Goal: Task Accomplishment & Management: Complete application form

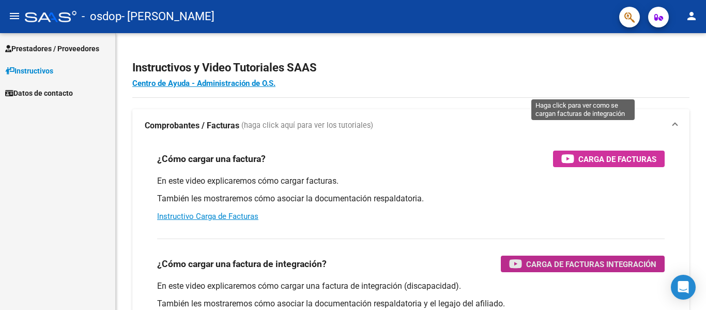
click at [570, 257] on span "Carga de Facturas Integración" at bounding box center [591, 263] width 130 height 13
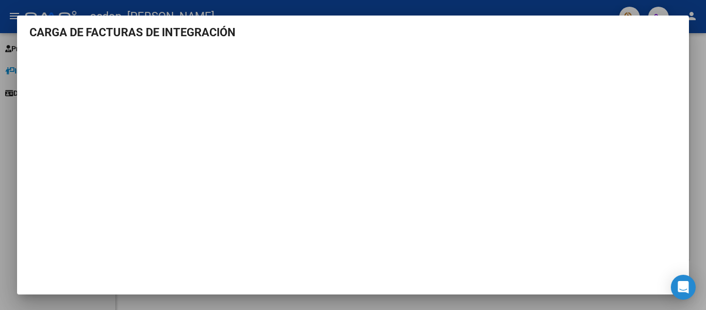
scroll to position [5, 0]
click at [0, 166] on div at bounding box center [353, 155] width 706 height 310
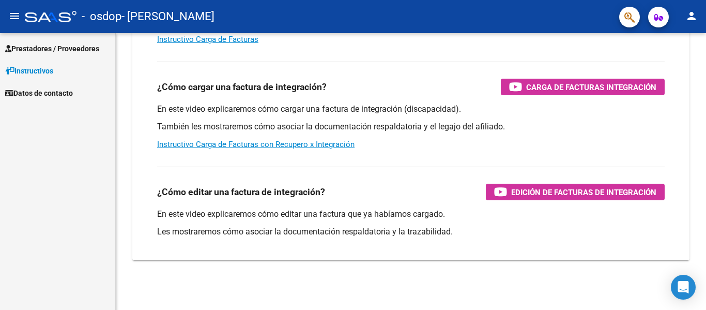
click at [54, 45] on span "Prestadores / Proveedores" at bounding box center [52, 48] width 94 height 11
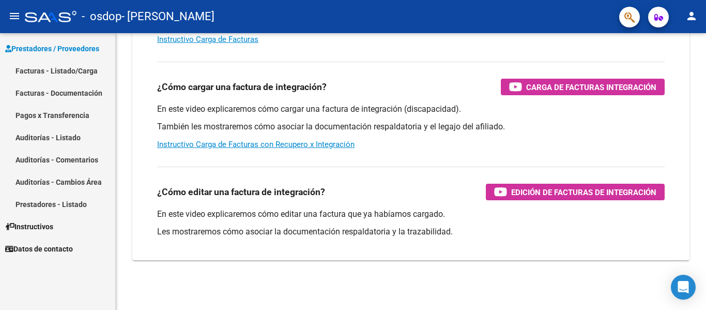
click at [65, 69] on link "Facturas - Listado/Carga" at bounding box center [57, 70] width 115 height 22
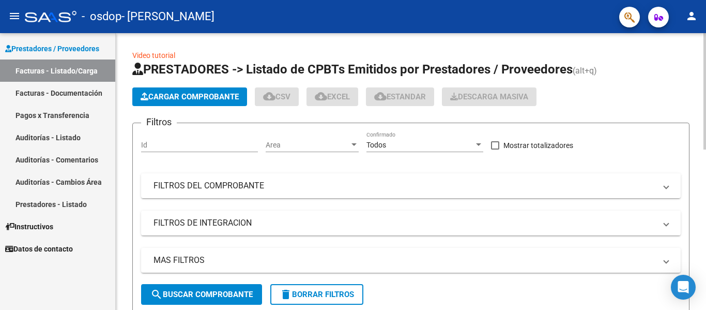
click at [212, 103] on button "Cargar Comprobante" at bounding box center [189, 96] width 115 height 19
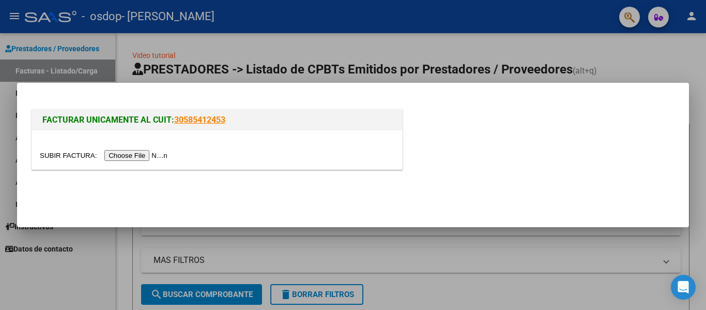
click at [160, 157] on input "file" at bounding box center [105, 155] width 131 height 11
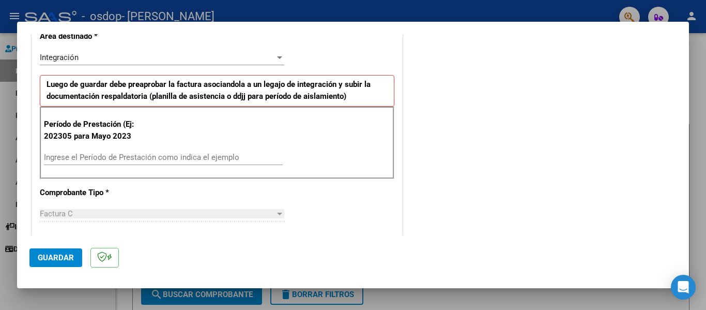
scroll to position [258, 0]
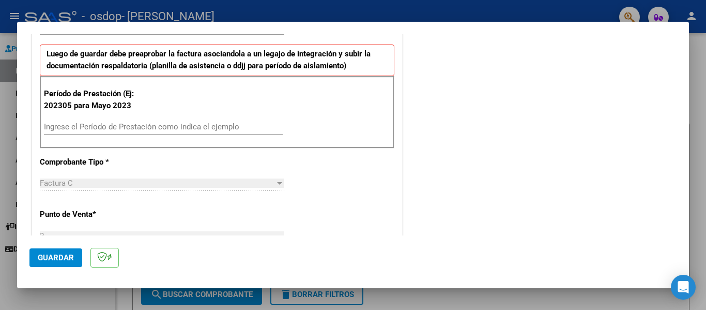
click at [164, 127] on input "Ingrese el Período de Prestación como indica el ejemplo" at bounding box center [163, 126] width 239 height 9
click at [126, 124] on input "Ingrese el Período de Prestación como indica el ejemplo" at bounding box center [163, 126] width 239 height 9
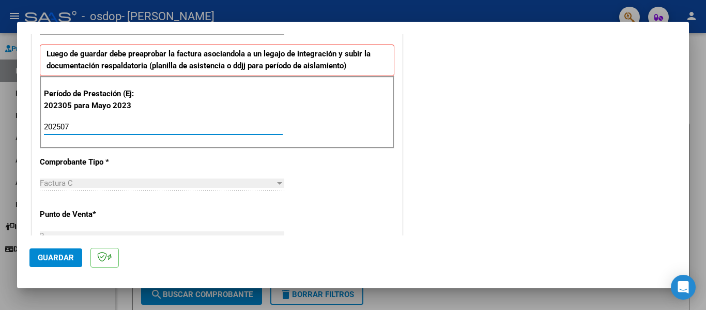
type input "202507"
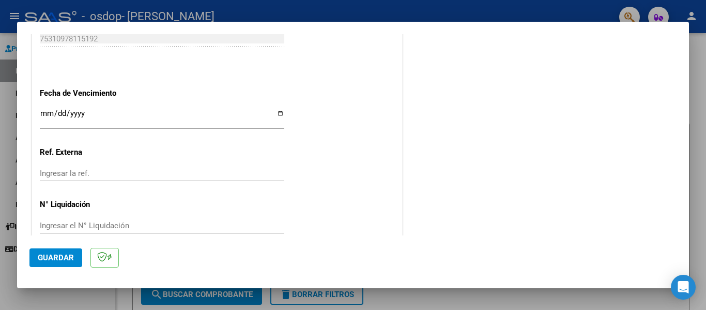
scroll to position [689, 0]
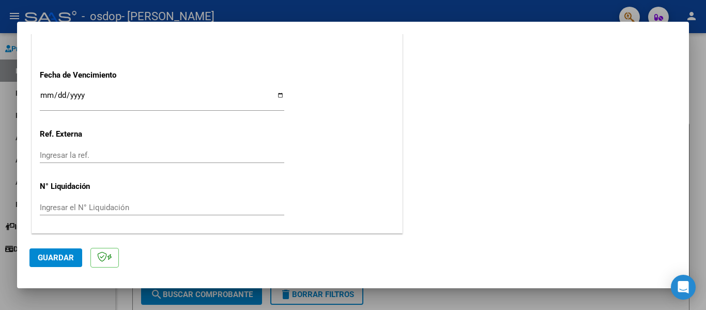
click at [62, 254] on span "Guardar" at bounding box center [56, 257] width 36 height 9
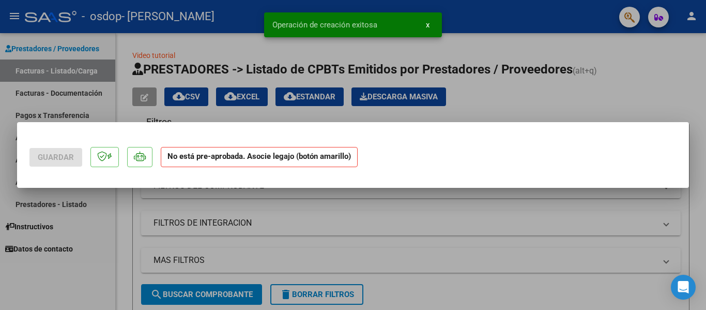
scroll to position [0, 0]
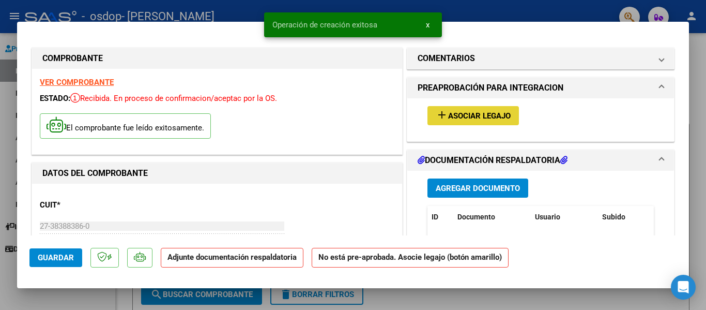
click at [471, 117] on span "Asociar Legajo" at bounding box center [479, 115] width 63 height 9
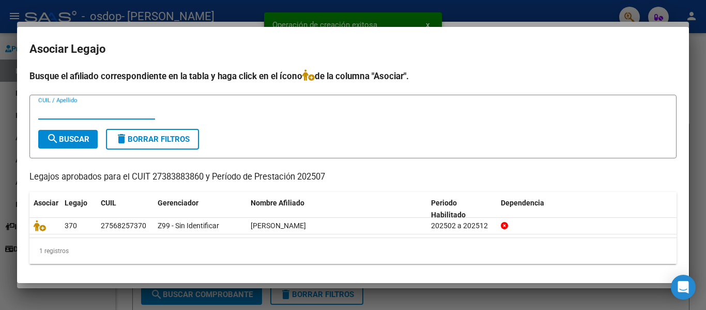
scroll to position [2, 0]
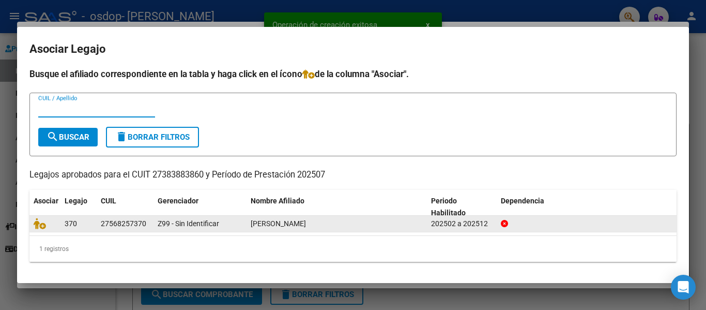
click at [230, 223] on div "Z99 - Sin Identificar" at bounding box center [200, 224] width 85 height 12
click at [38, 228] on icon at bounding box center [40, 223] width 12 height 11
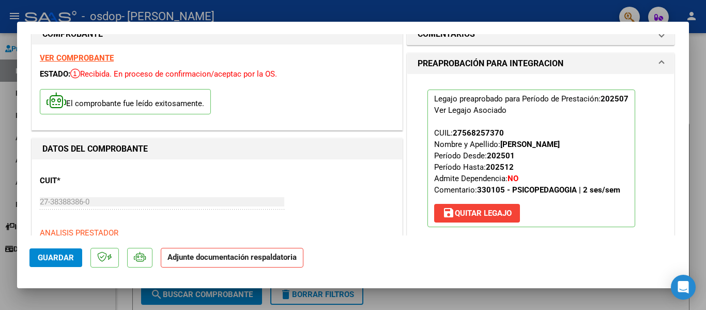
scroll to position [0, 0]
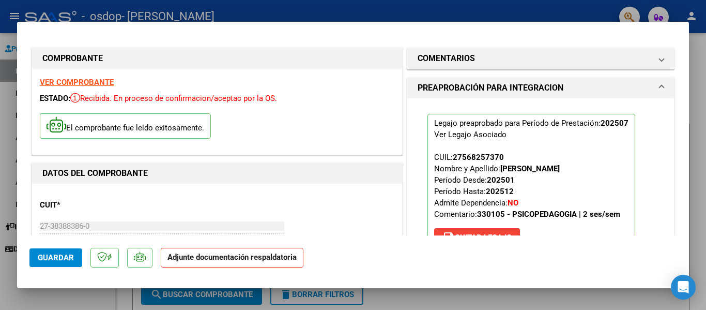
click at [211, 252] on strong "Adjunte documentación respaldatoria" at bounding box center [231, 256] width 129 height 9
click at [68, 257] on span "Guardar" at bounding box center [56, 257] width 36 height 9
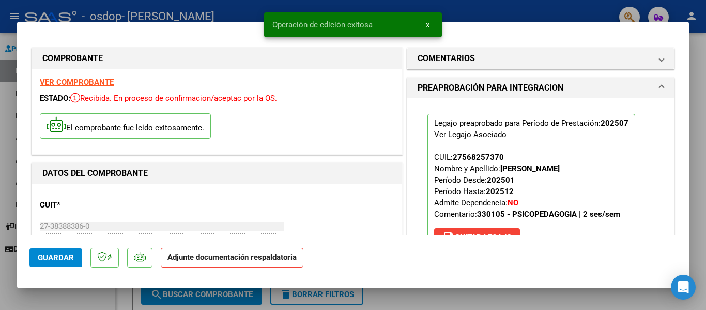
click at [206, 258] on strong "Adjunte documentación respaldatoria" at bounding box center [231, 256] width 129 height 9
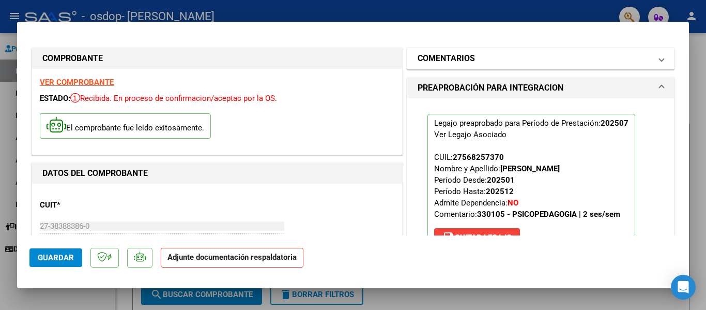
click at [519, 66] on mat-expansion-panel-header "COMENTARIOS" at bounding box center [540, 58] width 267 height 21
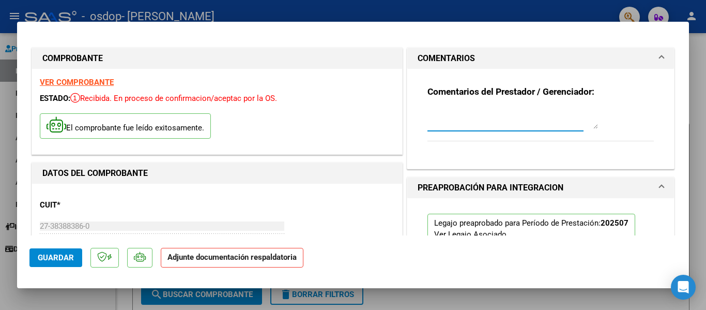
click at [518, 121] on textarea at bounding box center [513, 118] width 171 height 21
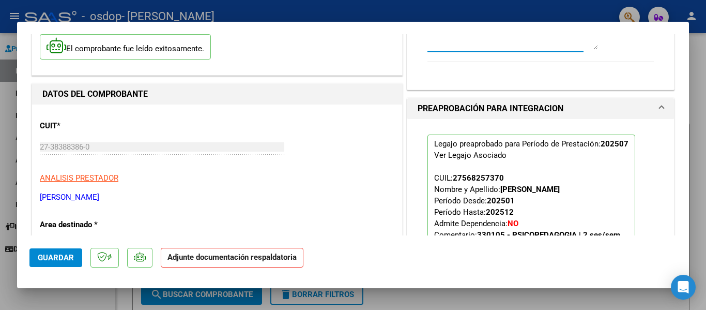
scroll to position [103, 0]
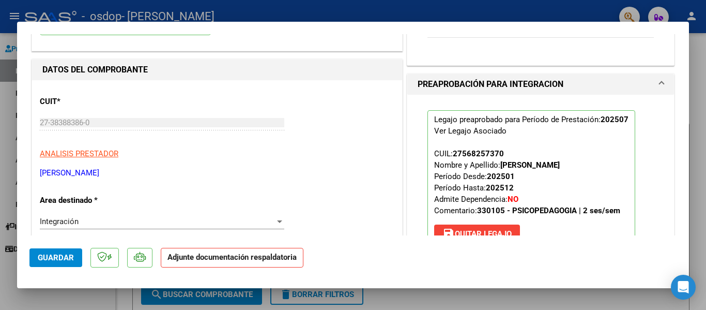
click at [201, 257] on strong "Adjunte documentación respaldatoria" at bounding box center [231, 256] width 129 height 9
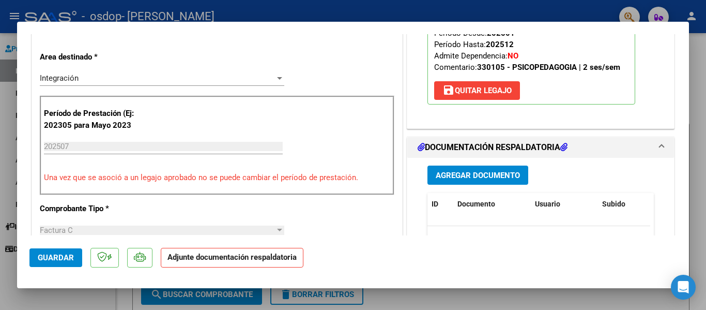
scroll to position [258, 0]
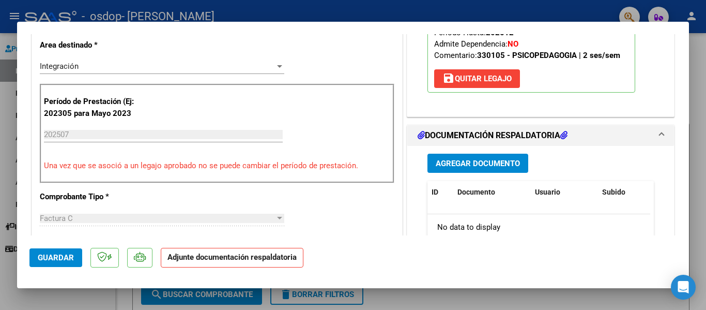
click at [197, 259] on strong "Adjunte documentación respaldatoria" at bounding box center [231, 256] width 129 height 9
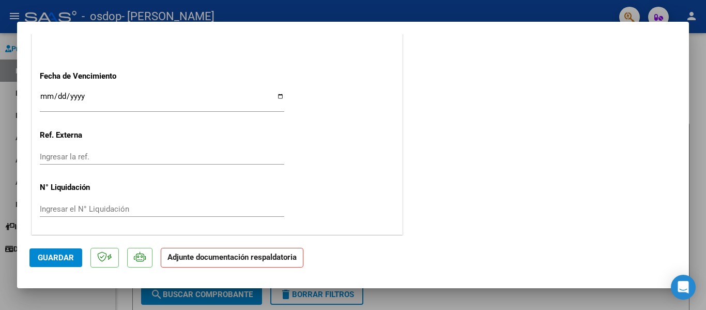
scroll to position [724, 0]
click at [274, 253] on strong "Adjunte documentación respaldatoria" at bounding box center [231, 256] width 129 height 9
click at [0, 132] on div at bounding box center [353, 155] width 706 height 310
type input "$ 0,00"
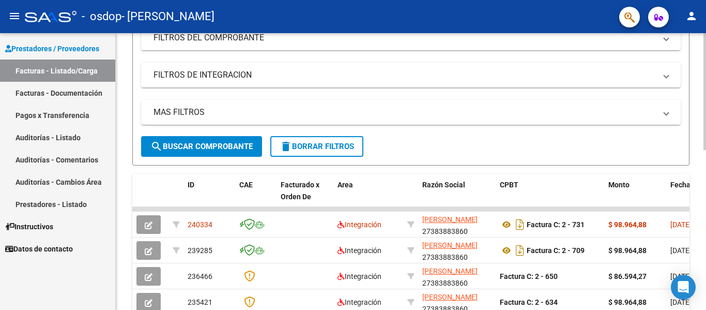
scroll to position [258, 0]
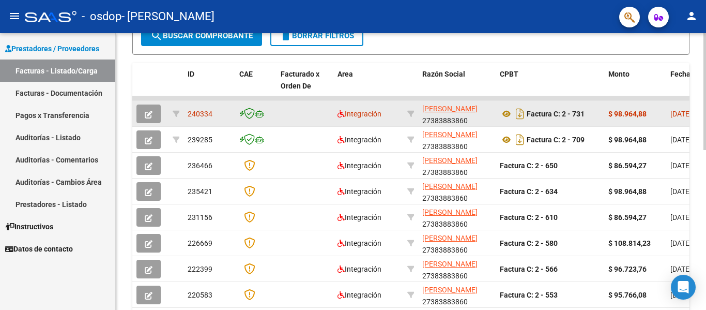
click at [150, 113] on icon "button" at bounding box center [149, 115] width 8 height 8
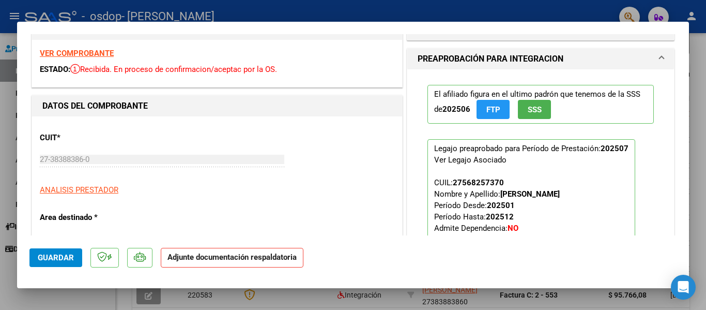
scroll to position [52, 0]
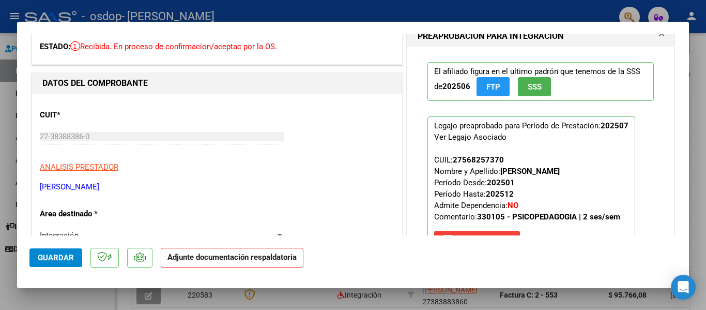
click at [239, 255] on strong "Adjunte documentación respaldatoria" at bounding box center [231, 256] width 129 height 9
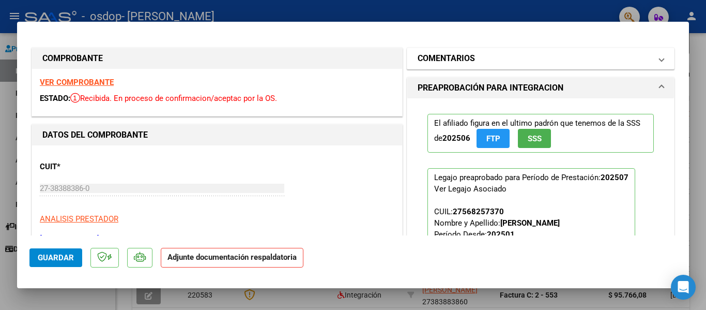
click at [462, 61] on h1 "COMENTARIOS" at bounding box center [446, 58] width 57 height 12
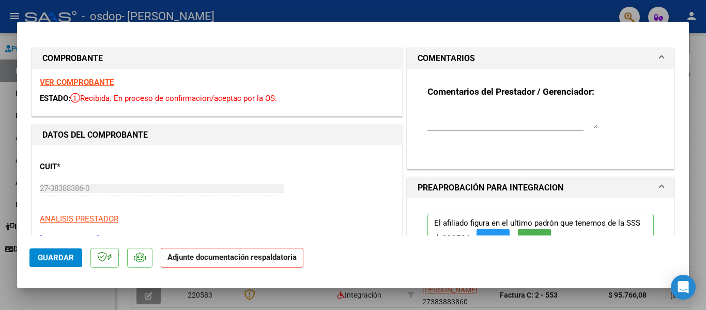
click at [225, 257] on strong "Adjunte documentación respaldatoria" at bounding box center [231, 256] width 129 height 9
click at [439, 124] on textarea at bounding box center [513, 118] width 171 height 21
type textarea "n"
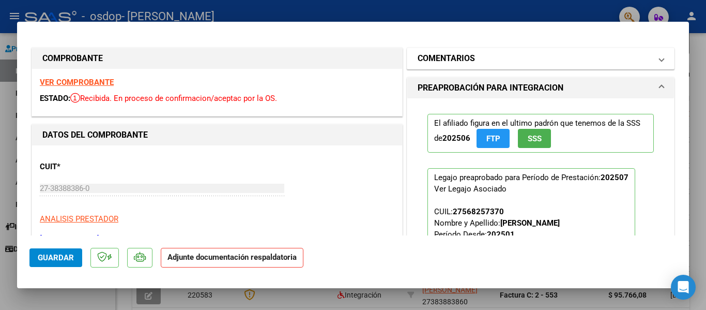
click at [483, 51] on mat-expansion-panel-header "COMENTARIOS" at bounding box center [540, 58] width 267 height 21
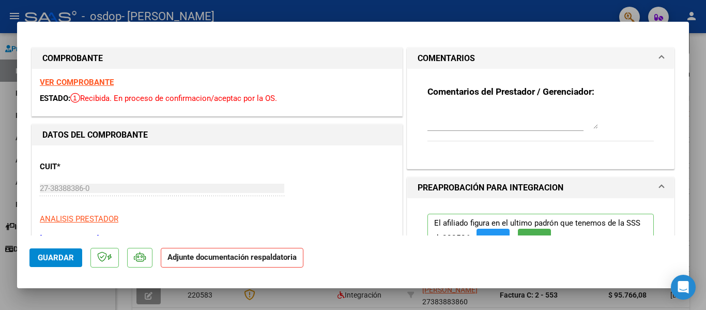
click at [471, 120] on textarea at bounding box center [513, 118] width 171 height 21
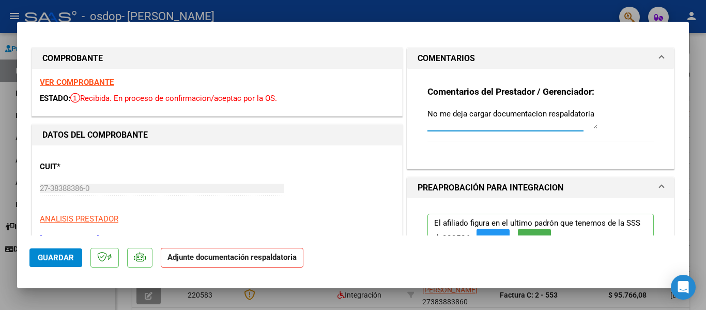
type textarea "No me deja cargar documentacion respaldatoria"
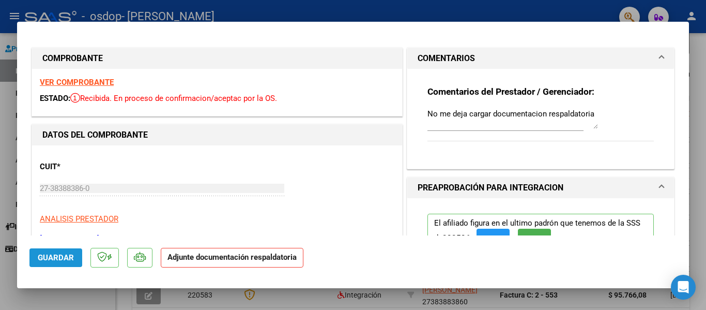
click at [64, 257] on span "Guardar" at bounding box center [56, 257] width 36 height 9
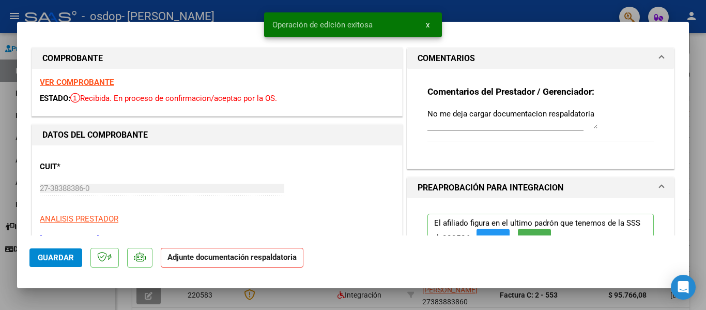
click at [0, 71] on div at bounding box center [353, 155] width 706 height 310
type input "$ 0,00"
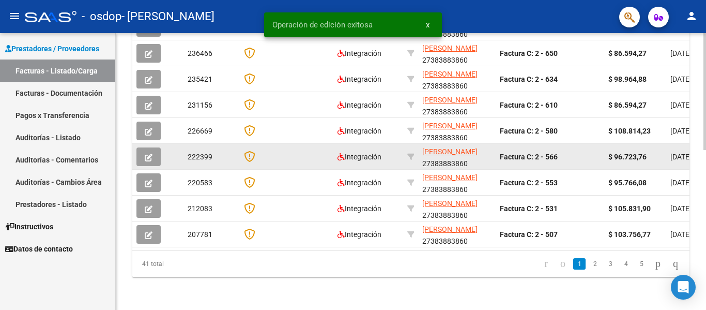
scroll to position [172, 0]
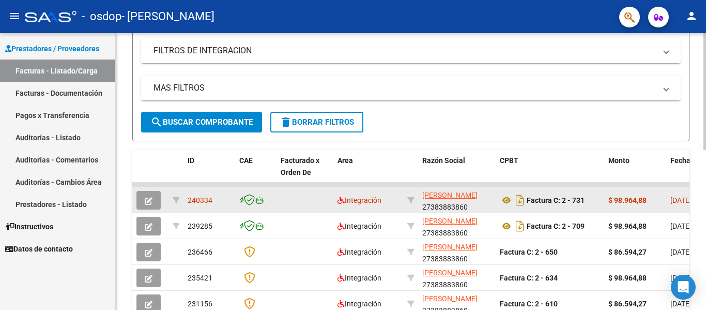
click at [679, 200] on span "[DATE]" at bounding box center [680, 200] width 21 height 8
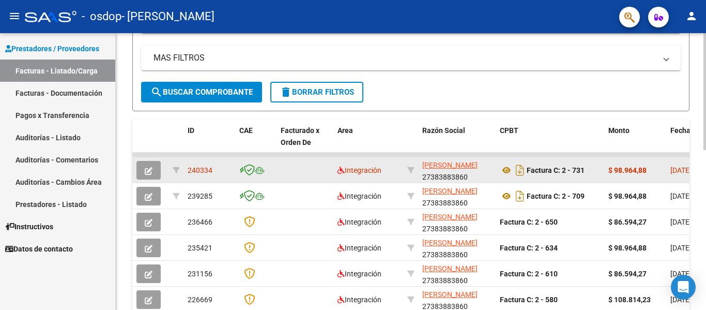
scroll to position [224, 0]
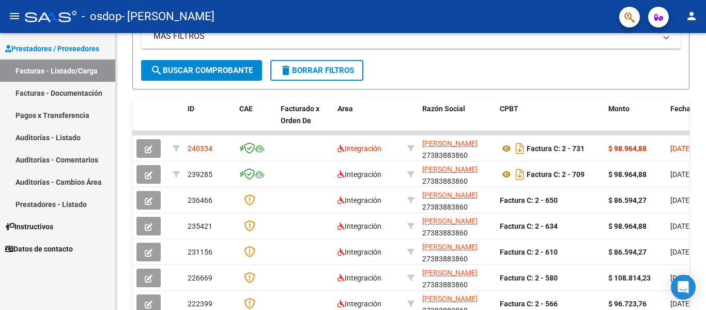
click at [84, 93] on link "Facturas - Documentación" at bounding box center [57, 93] width 115 height 22
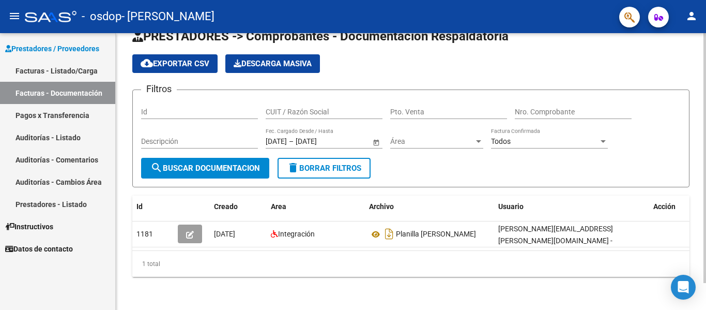
scroll to position [30, 0]
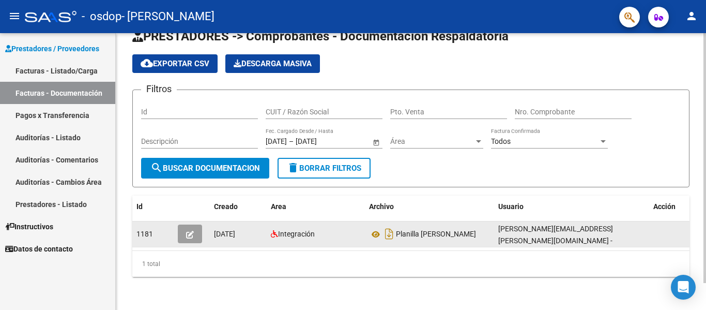
click at [191, 231] on icon "button" at bounding box center [190, 235] width 8 height 8
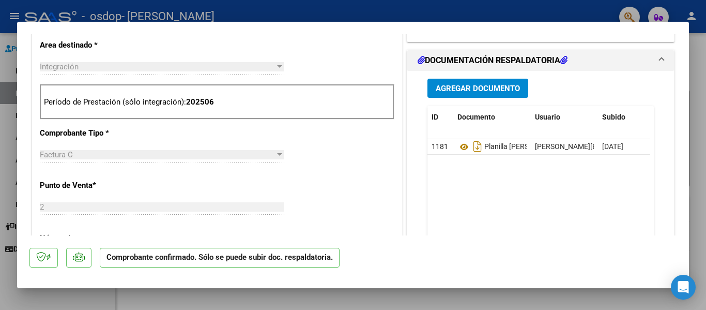
scroll to position [362, 0]
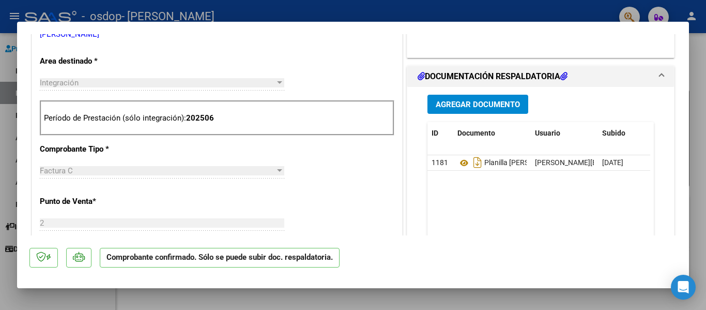
click at [459, 111] on button "Agregar Documento" at bounding box center [478, 104] width 101 height 19
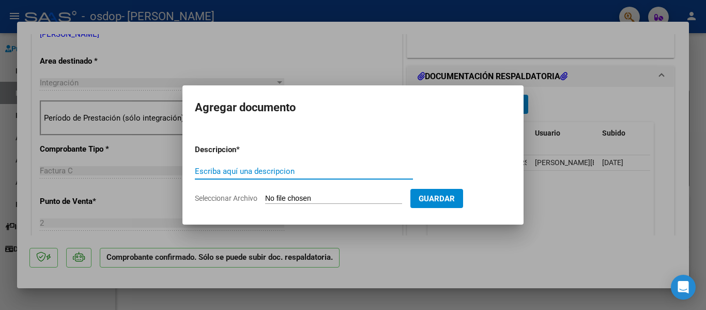
click at [304, 173] on input "Escriba aquí una descripcion" at bounding box center [304, 170] width 218 height 9
type input "Planilla asistencia"
click at [454, 197] on span "Guardar" at bounding box center [437, 198] width 36 height 9
click at [388, 203] on input "Seleccionar Archivo" at bounding box center [333, 199] width 137 height 10
type input "C:\fakepath\CamScanner [DATE] 08.52.pdf"
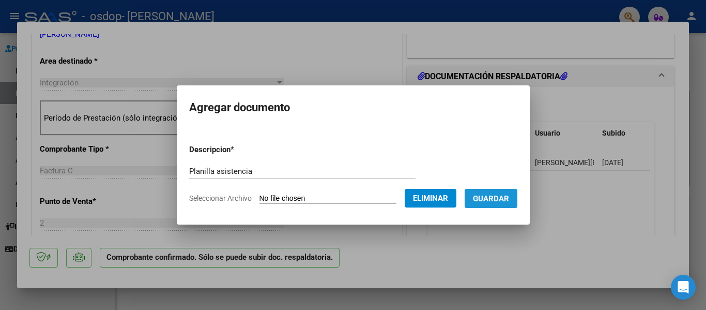
click at [494, 204] on button "Guardar" at bounding box center [491, 198] width 53 height 19
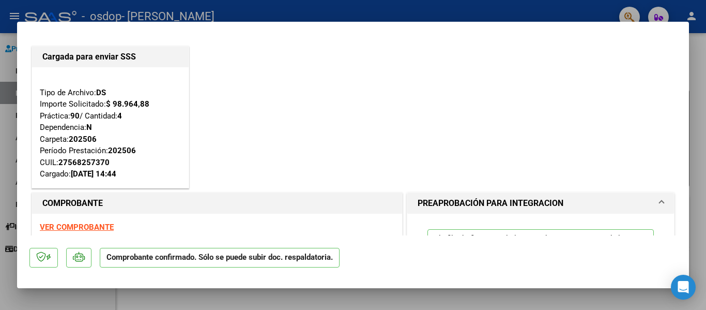
scroll to position [0, 0]
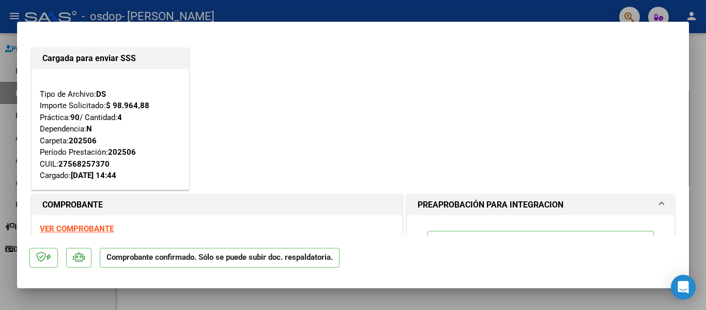
click at [0, 106] on div at bounding box center [353, 155] width 706 height 310
type input "$ 0,00"
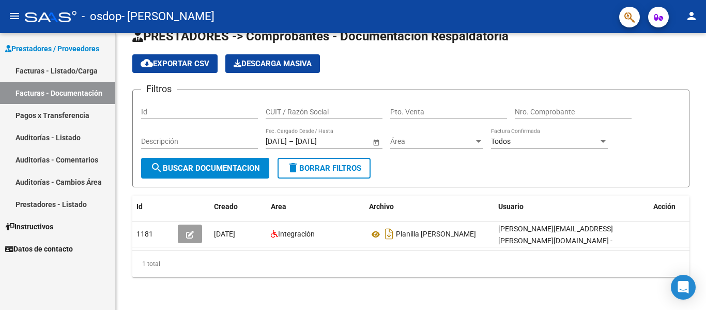
click at [73, 66] on link "Facturas - Listado/Carga" at bounding box center [57, 70] width 115 height 22
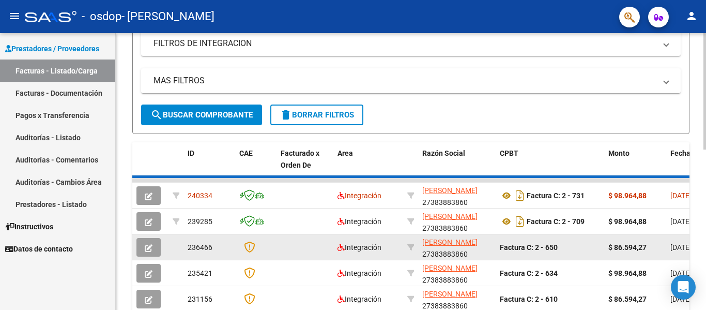
scroll to position [210, 0]
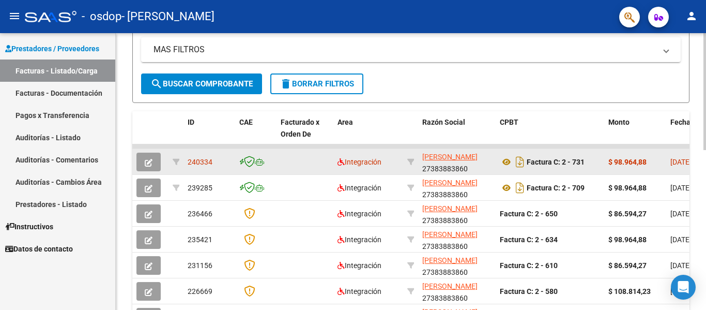
click at [155, 161] on button "button" at bounding box center [148, 161] width 24 height 19
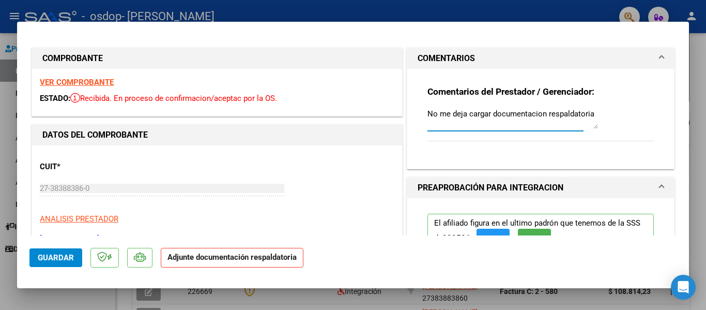
click at [496, 113] on textarea "No me deja cargar documentacion respaldatoria" at bounding box center [513, 118] width 171 height 21
drag, startPoint x: 590, startPoint y: 117, endPoint x: 413, endPoint y: 126, distance: 177.5
click at [413, 126] on div "Comentarios del Prestador / Gerenciador: No me deja cargar documentacion respal…" at bounding box center [540, 119] width 267 height 100
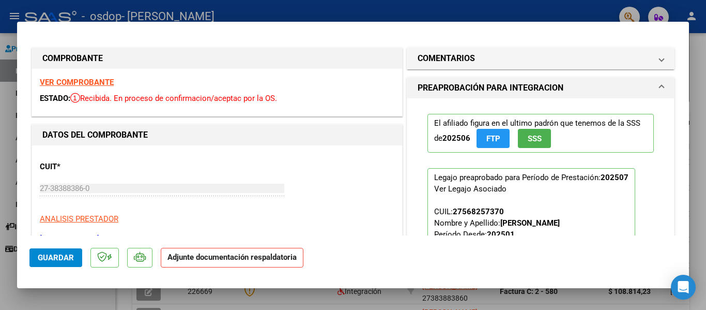
click at [60, 261] on span "Guardar" at bounding box center [56, 257] width 36 height 9
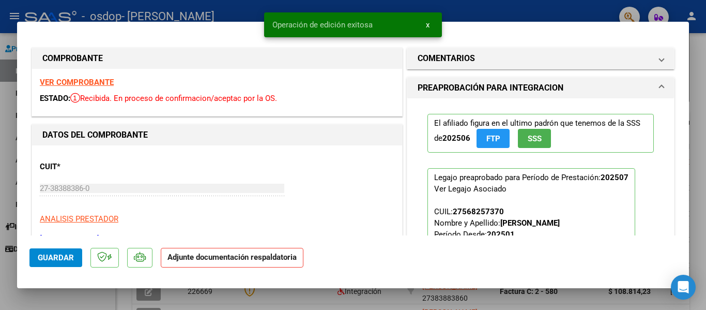
click at [594, 14] on div at bounding box center [353, 155] width 706 height 310
type input "$ 0,00"
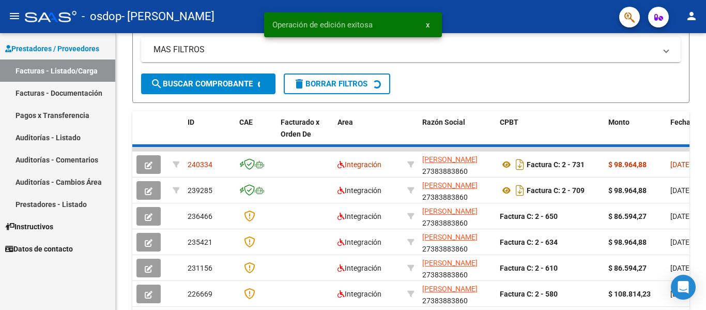
click at [79, 86] on link "Facturas - Documentación" at bounding box center [57, 93] width 115 height 22
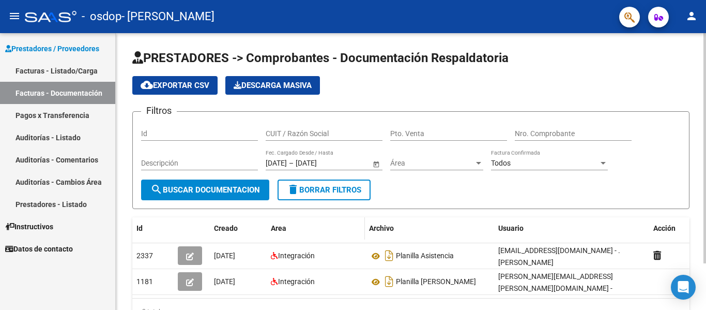
scroll to position [52, 0]
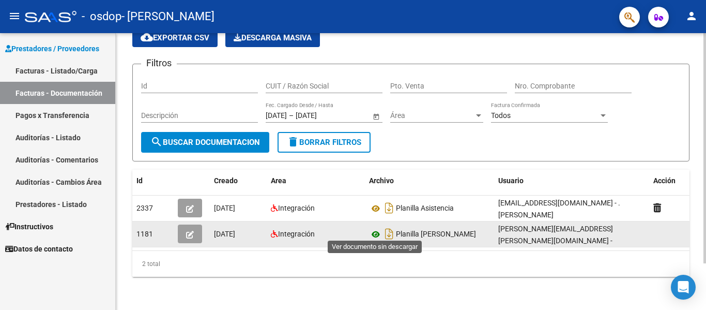
click at [376, 231] on icon at bounding box center [375, 234] width 13 height 12
click at [388, 228] on icon "Descargar documento" at bounding box center [389, 233] width 13 height 17
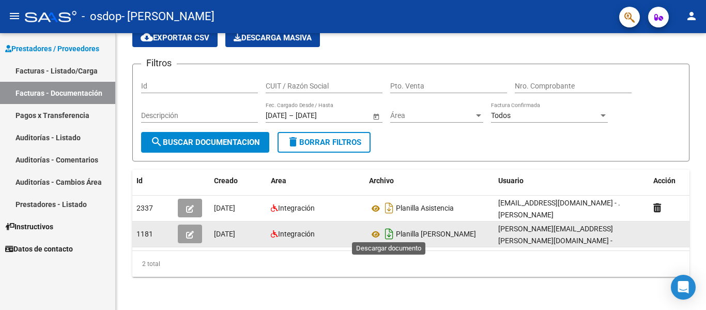
click at [385, 230] on icon "Descargar documento" at bounding box center [389, 233] width 13 height 17
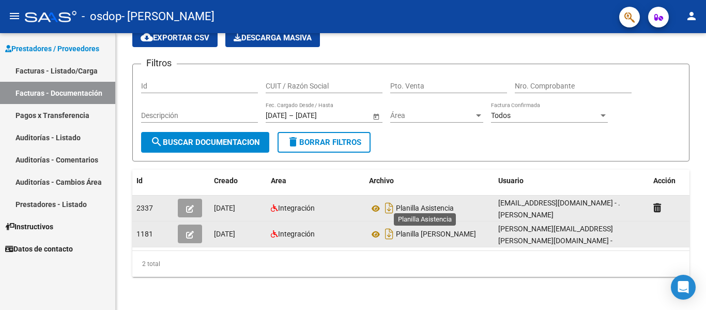
scroll to position [56, 0]
click at [389, 200] on icon "Descargar documento" at bounding box center [389, 208] width 13 height 17
